Goal: Transaction & Acquisition: Purchase product/service

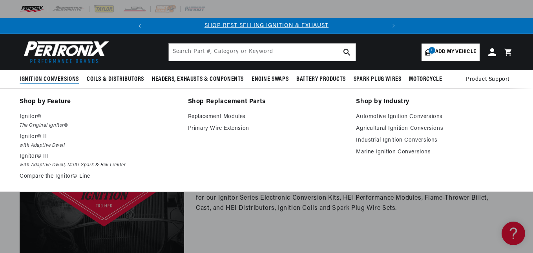
click at [57, 79] on span "Ignition Conversions" at bounding box center [49, 79] width 59 height 8
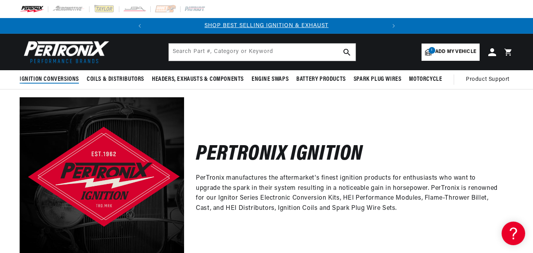
click at [57, 77] on span "Ignition Conversions" at bounding box center [49, 79] width 59 height 8
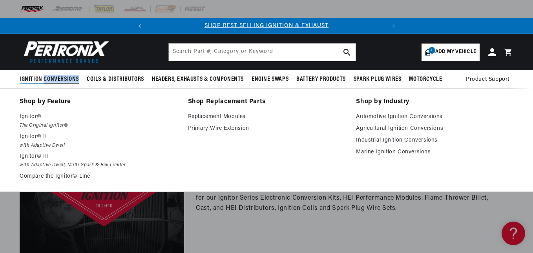
click at [57, 77] on span "Ignition Conversions" at bounding box center [49, 79] width 59 height 8
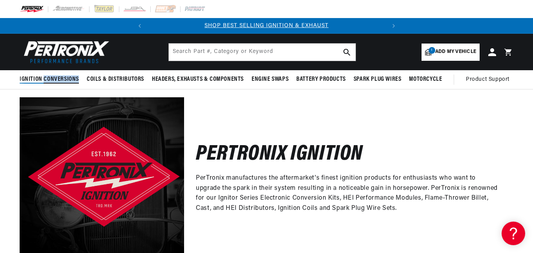
click at [57, 77] on span "Ignition Conversions" at bounding box center [49, 79] width 59 height 8
click at [443, 51] on span "Add my vehicle" at bounding box center [455, 51] width 41 height 7
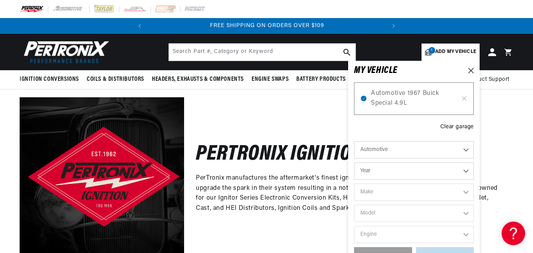
click at [465, 171] on select "Year [DATE] 2023 2022 2021 2020 2019 2018 2017 2016 2015 2014 2013 2012 2011 20…" at bounding box center [414, 171] width 120 height 17
select select "1967"
click at [354, 163] on select "Year [DATE] 2023 2022 2021 2020 2019 2018 2017 2016 2015 2014 2013 2012 2011 20…" at bounding box center [414, 171] width 120 height 17
select select "1967"
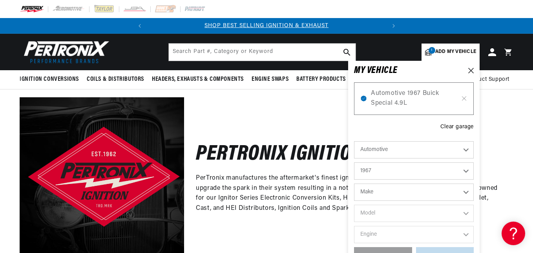
click at [466, 194] on select "Make Alfa Romeo American Motors Aston [PERSON_NAME][GEOGRAPHIC_DATA] [PERSON_NA…" at bounding box center [414, 192] width 120 height 17
select select "Buick"
click at [354, 184] on select "Make Alfa Romeo American Motors Aston [PERSON_NAME][GEOGRAPHIC_DATA] [PERSON_NA…" at bounding box center [414, 192] width 120 height 17
select select "Buick"
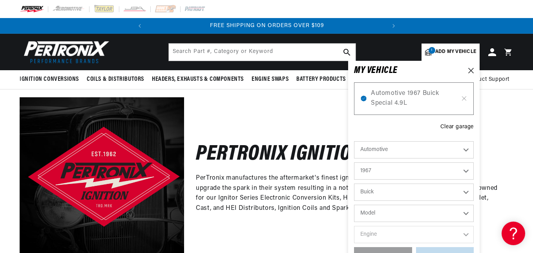
click at [467, 211] on select "Model Electra Gran Sport LeSabre [GEOGRAPHIC_DATA] Skylark Special Sportwagon W…" at bounding box center [414, 213] width 120 height 17
select select "Special"
click at [354, 205] on select "Model Electra Gran Sport LeSabre [GEOGRAPHIC_DATA] Skylark Special Sportwagon W…" at bounding box center [414, 213] width 120 height 17
select select "Special"
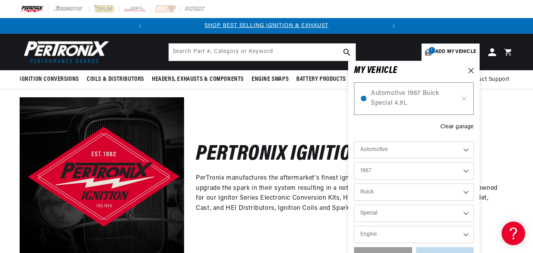
click at [466, 234] on select "Engine 3.2L 3.7L 4.9L 5.6L" at bounding box center [414, 234] width 120 height 17
select select "4.9L"
click at [354, 226] on select "Engine 3.2L 3.7L 4.9L 5.6L" at bounding box center [414, 234] width 120 height 17
select select "4.9L"
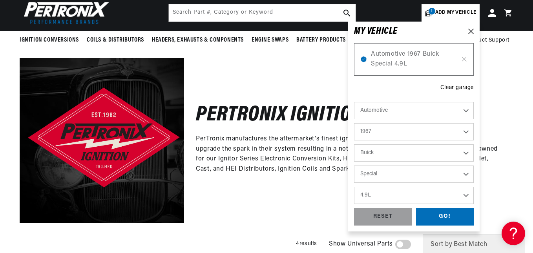
scroll to position [0, 0]
click at [452, 218] on div "GO!" at bounding box center [445, 217] width 58 height 18
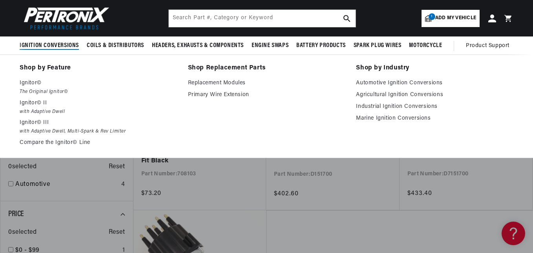
scroll to position [0, 238]
click at [61, 46] on span "Ignition Conversions" at bounding box center [49, 46] width 59 height 8
